Goal: Information Seeking & Learning: Check status

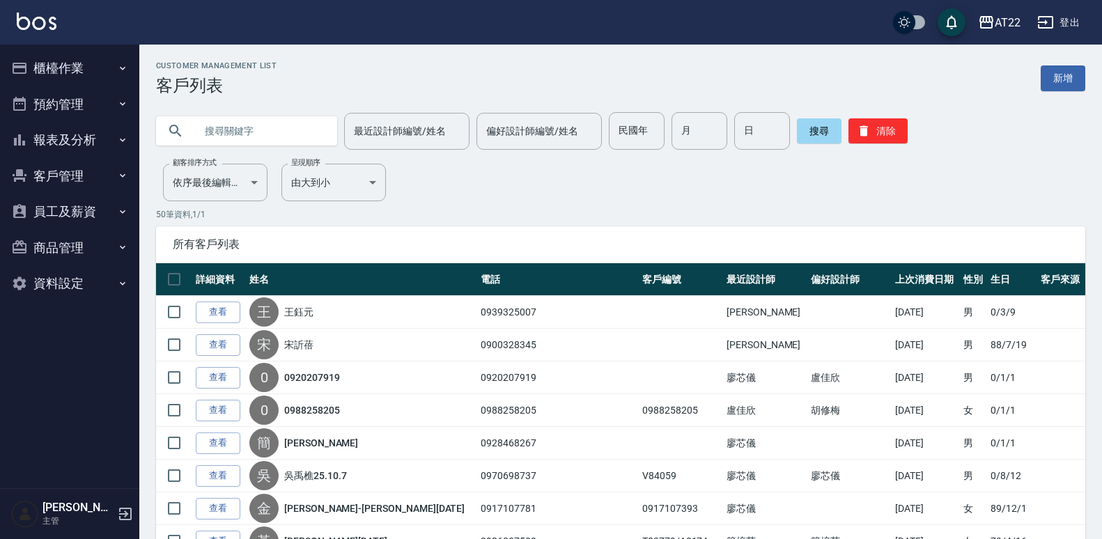
click at [47, 176] on button "客戶管理" at bounding box center [70, 176] width 128 height 36
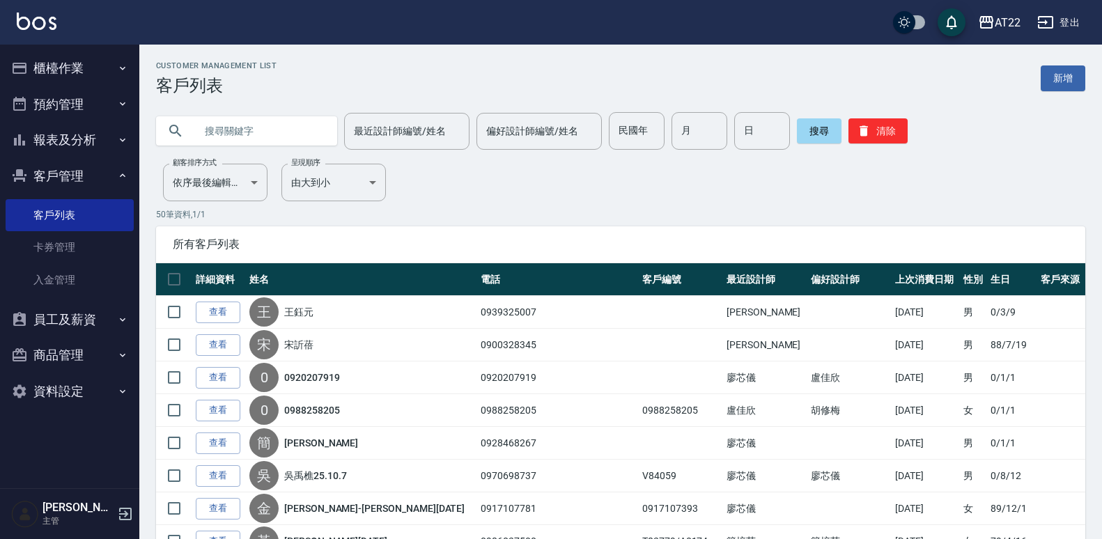
click at [33, 151] on button "報表及分析" at bounding box center [70, 140] width 128 height 36
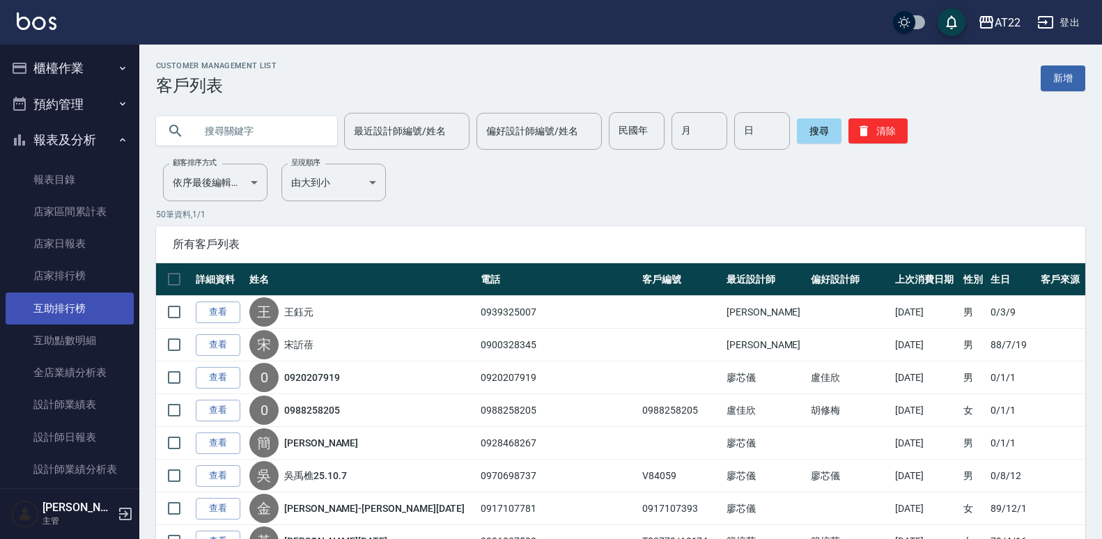
click at [49, 299] on link "互助排行榜" at bounding box center [70, 308] width 128 height 32
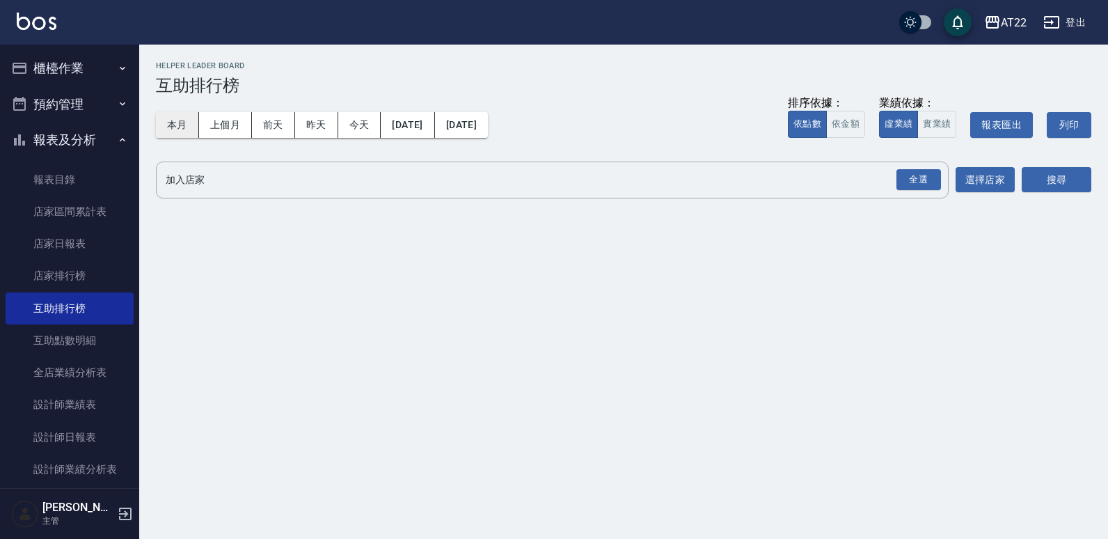
click at [182, 123] on button "本月" at bounding box center [177, 125] width 43 height 26
click at [901, 181] on div "全選" at bounding box center [919, 180] width 45 height 22
click at [907, 173] on div "全選" at bounding box center [919, 181] width 45 height 22
click at [1049, 189] on button "搜尋" at bounding box center [1057, 181] width 70 height 26
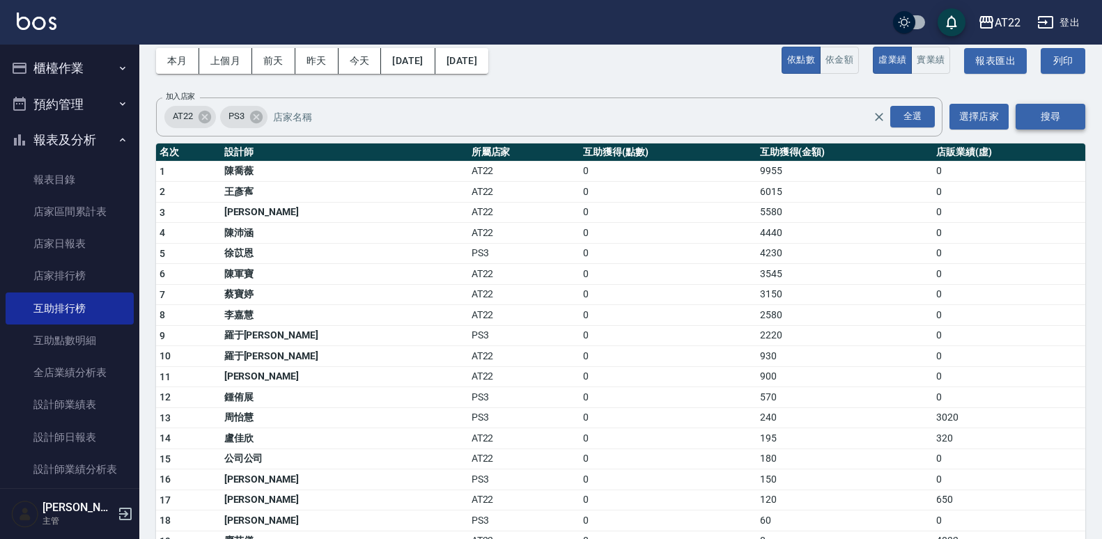
scroll to position [55, 0]
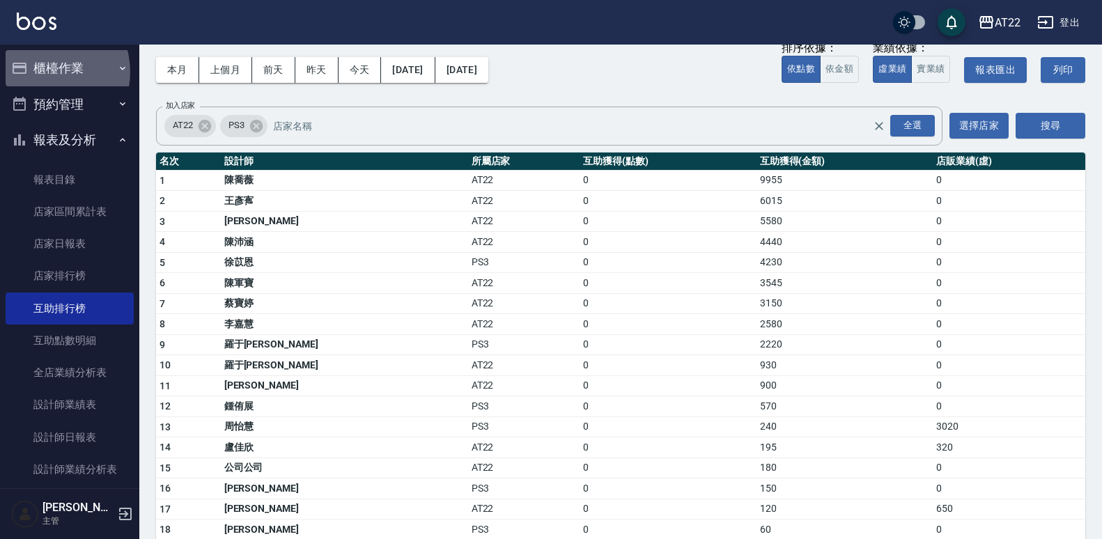
click at [45, 72] on button "櫃檯作業" at bounding box center [70, 68] width 128 height 36
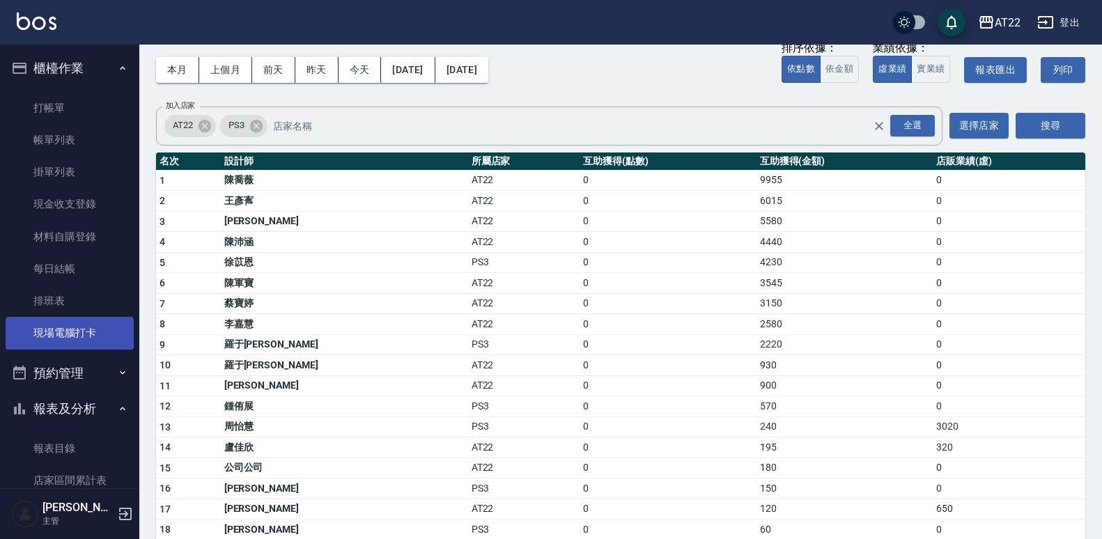
click at [51, 334] on link "現場電腦打卡" at bounding box center [70, 333] width 128 height 32
